Goal: Information Seeking & Learning: Learn about a topic

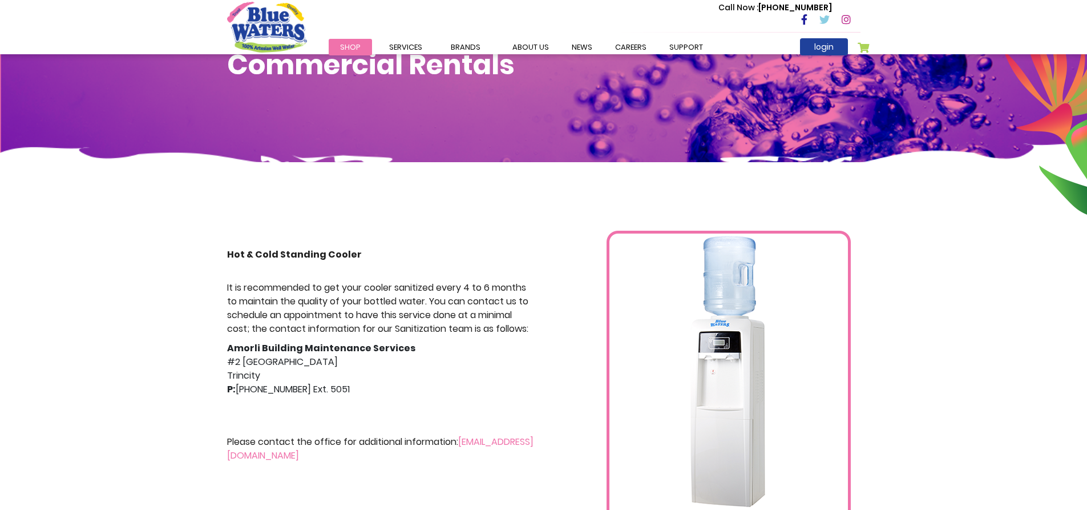
scroll to position [57, 0]
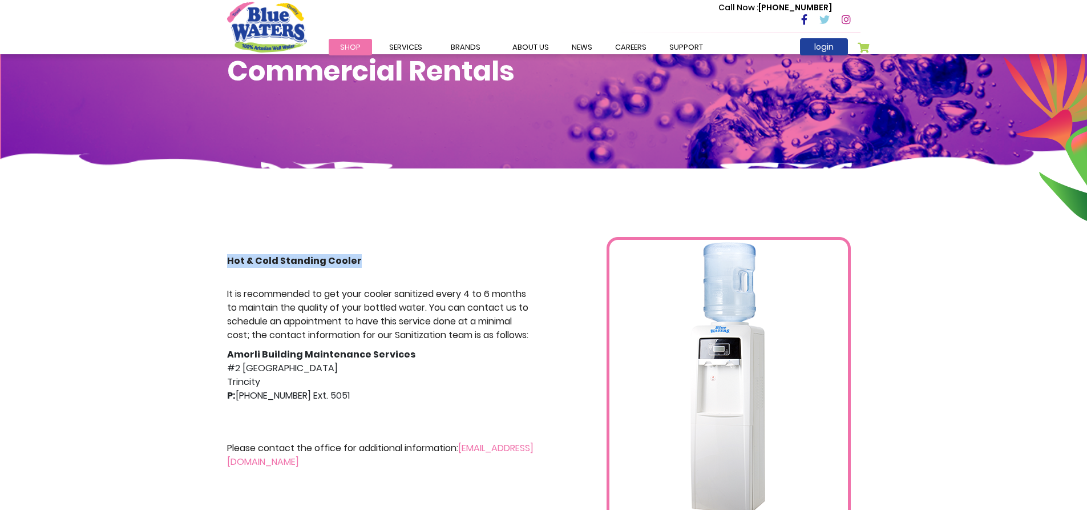
drag, startPoint x: 362, startPoint y: 256, endPoint x: 214, endPoint y: 266, distance: 148.1
click at [214, 266] on div "Hot & Cold Standing Cooler It is recommended to get your cooler sanitized every…" at bounding box center [543, 374] width 1087 height 412
click at [248, 290] on p "It is recommended to get your cooler sanitized every 4 to 6 months to maintain …" at bounding box center [381, 314] width 308 height 55
drag, startPoint x: 357, startPoint y: 257, endPoint x: 220, endPoint y: 251, distance: 137.7
click at [220, 251] on div "Hot & Cold Standing Cooler It is recommended to get your cooler sanitized every…" at bounding box center [381, 399] width 325 height 324
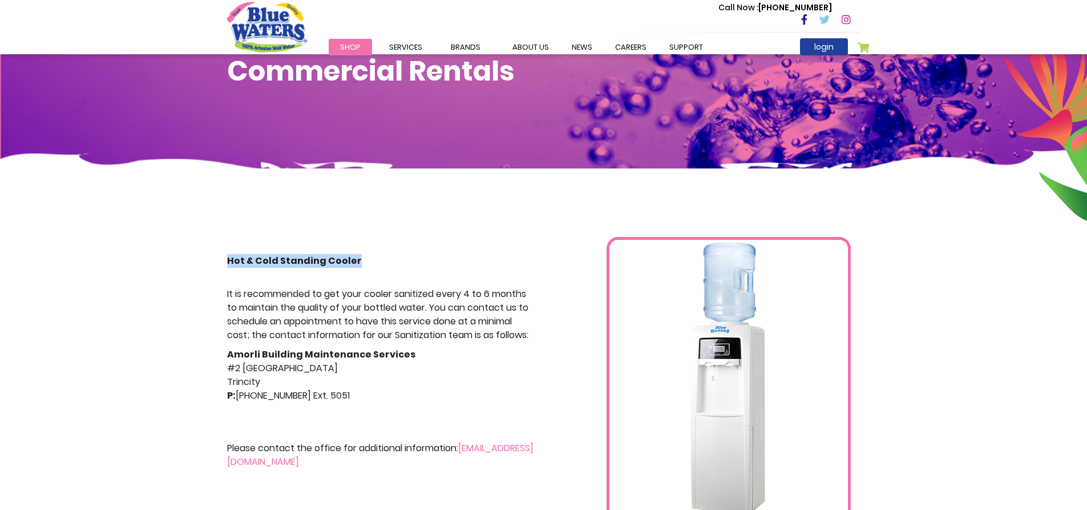
copy strong "Hot & Cold Standing Cooler"
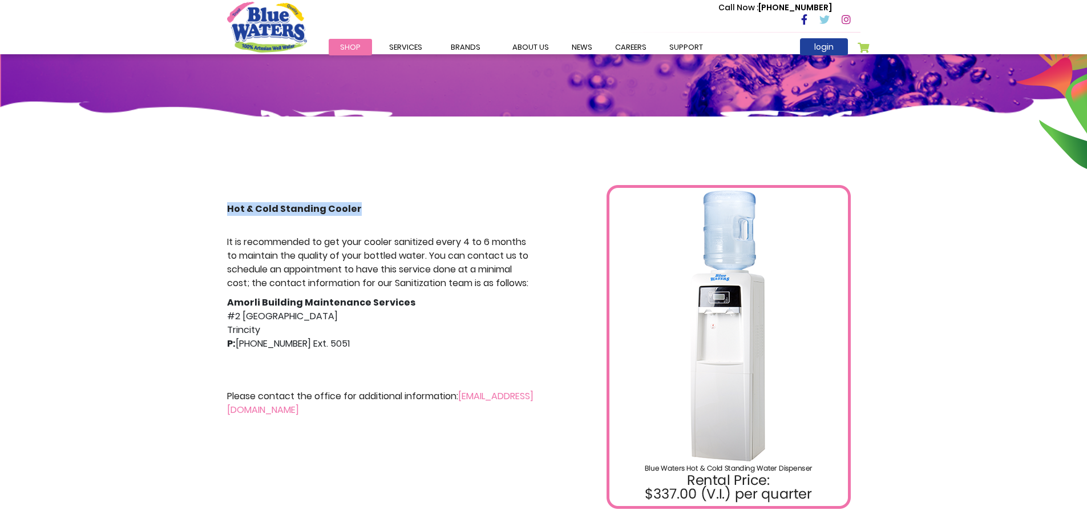
scroll to position [114, 0]
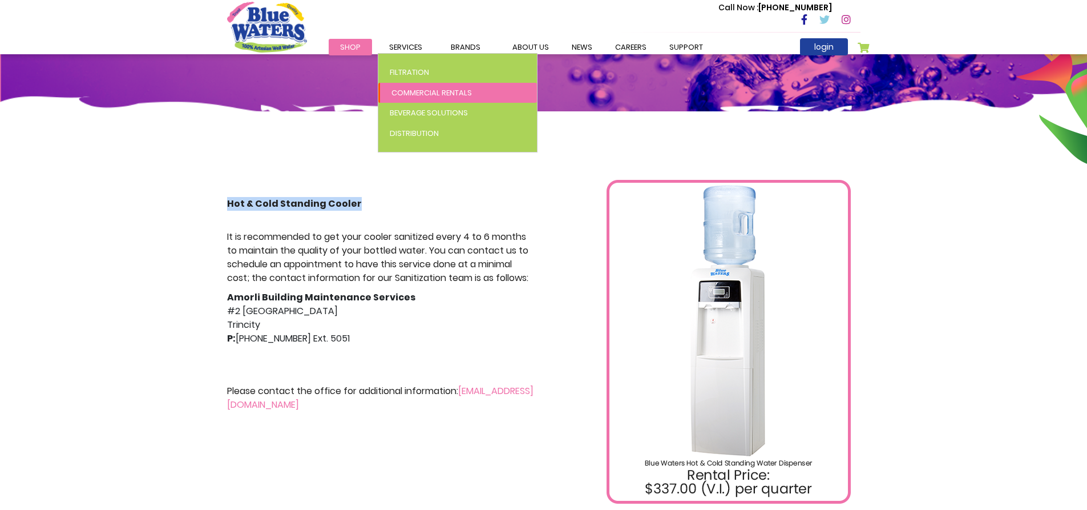
click at [438, 91] on span "Commercial Rentals" at bounding box center [432, 92] width 80 height 11
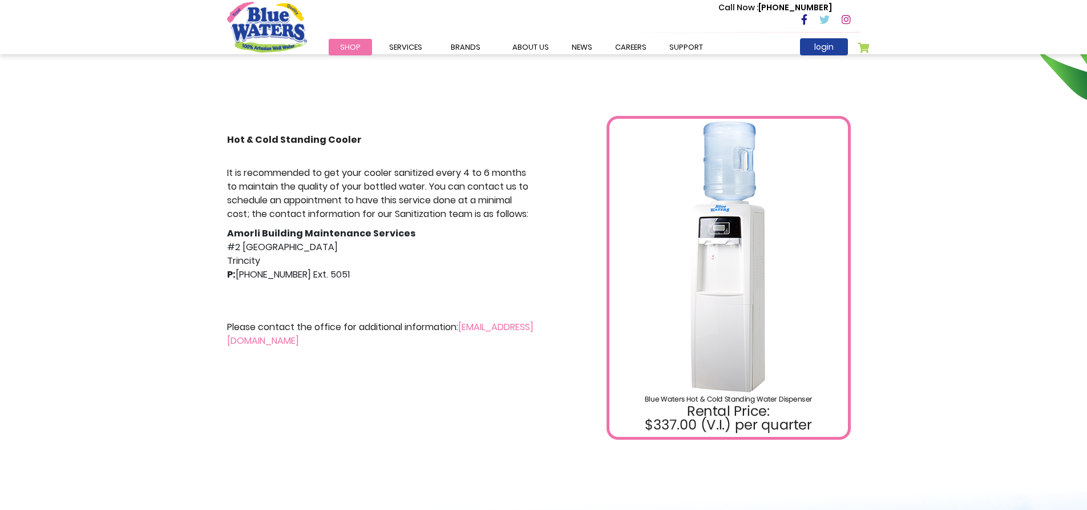
scroll to position [171, 0]
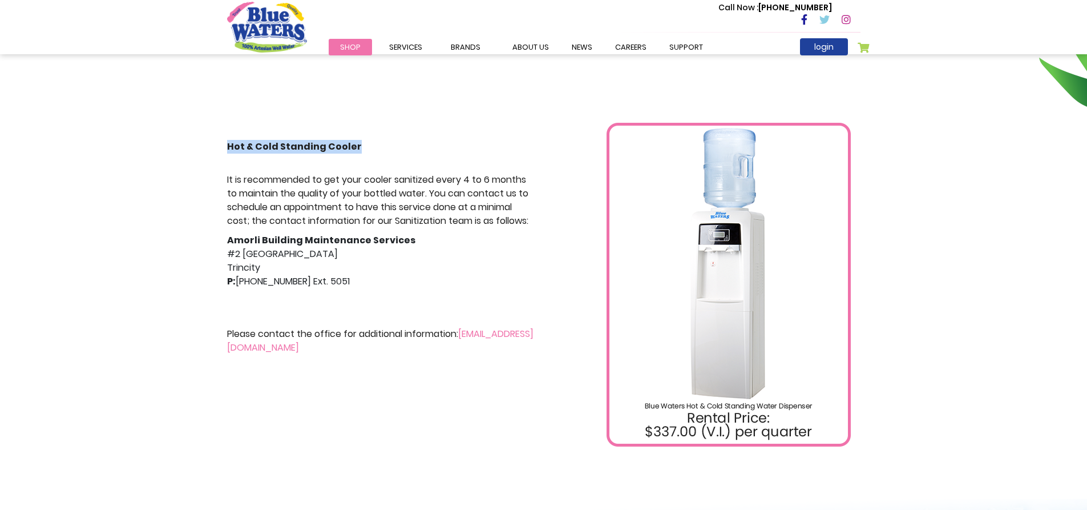
drag, startPoint x: 364, startPoint y: 142, endPoint x: 229, endPoint y: 138, distance: 135.3
click at [229, 138] on div "Hot & Cold Standing Cooler It is recommended to get your cooler sanitized every…" at bounding box center [381, 285] width 325 height 324
copy strong "Hot & Cold Standing Cooler"
